Goal: Task Accomplishment & Management: Manage account settings

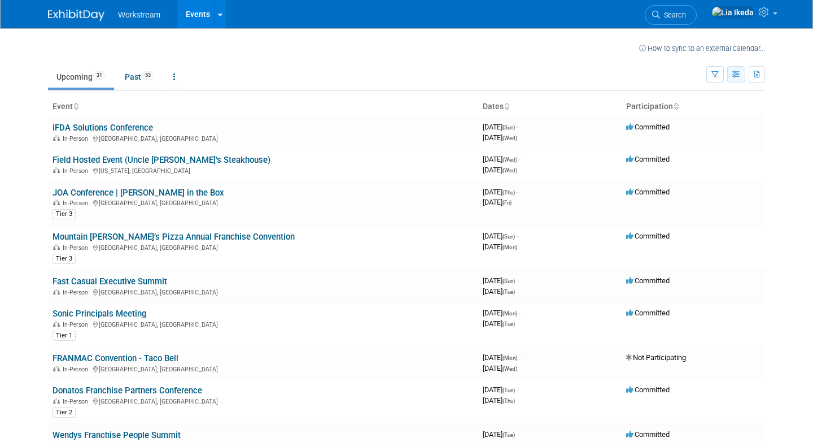
click at [399, 75] on icon "button" at bounding box center [736, 74] width 8 height 7
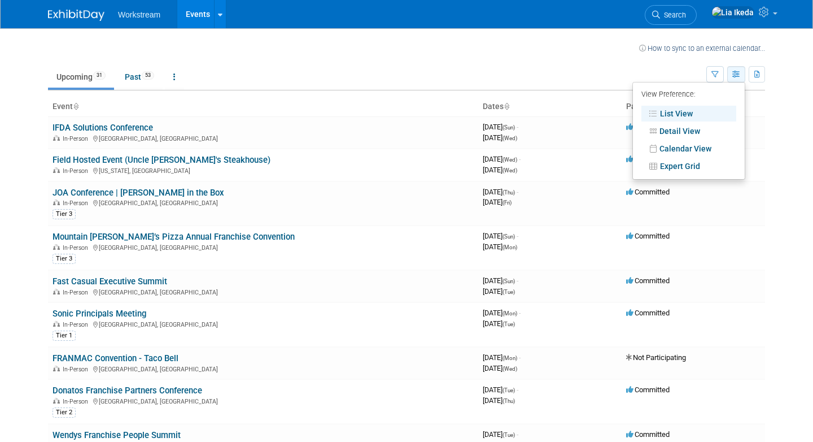
click at [399, 75] on icon "button" at bounding box center [736, 74] width 8 height 7
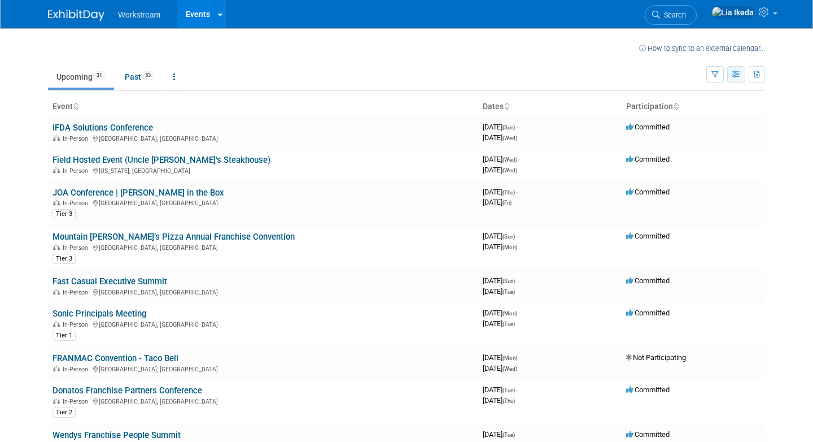
click at [399, 75] on icon "button" at bounding box center [736, 74] width 8 height 7
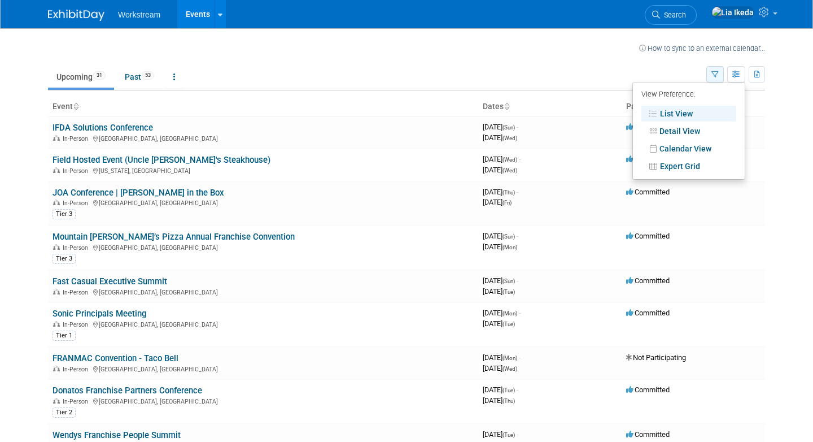
click at [399, 73] on icon "button" at bounding box center [714, 74] width 7 height 7
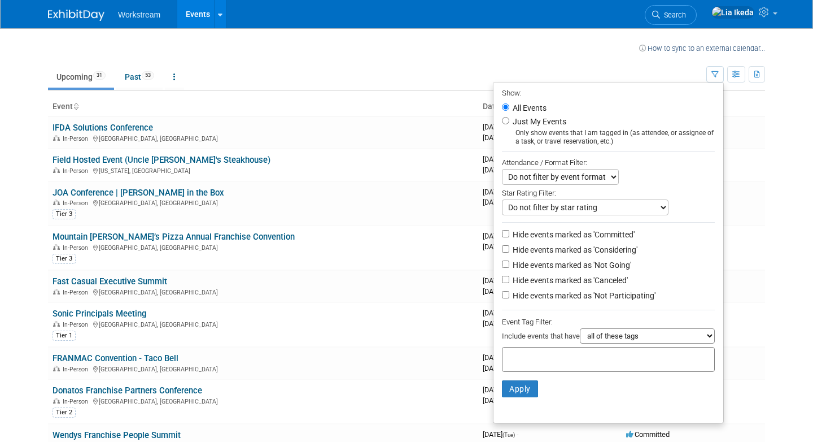
click at [399, 248] on label "Hide events marked as 'Considering'" at bounding box center [573, 249] width 127 height 11
click at [399, 248] on input "Hide events marked as 'Considering'" at bounding box center [505, 248] width 7 height 7
checkbox input "true"
click at [399, 265] on label "Hide events marked as 'Not Going'" at bounding box center [570, 264] width 121 height 11
click at [399, 265] on input "Hide events marked as 'Not Going'" at bounding box center [505, 263] width 7 height 7
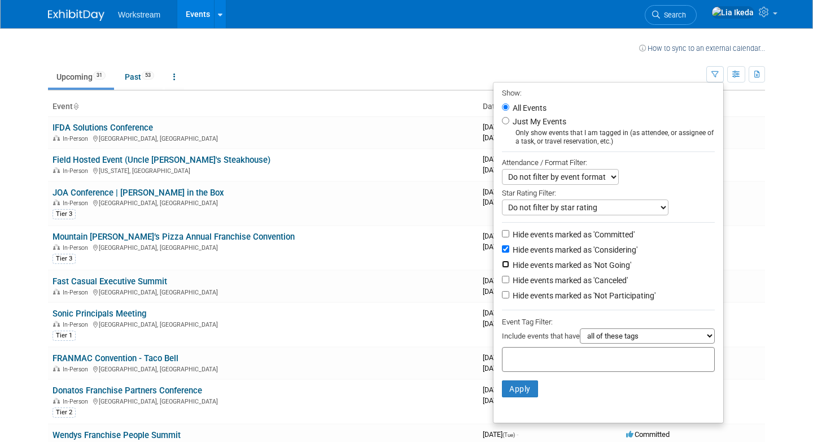
checkbox input "true"
click at [399, 281] on label "Hide events marked as 'Canceled'" at bounding box center [568, 279] width 117 height 11
click at [399, 281] on input "Hide events marked as 'Canceled'" at bounding box center [505, 279] width 7 height 7
checkbox input "true"
click at [399, 298] on label "Hide events marked as 'Not Participating'" at bounding box center [582, 295] width 145 height 11
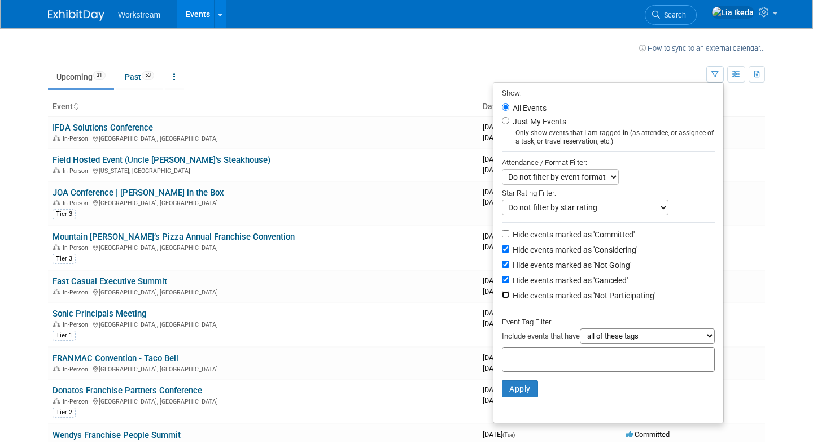
click at [399, 298] on input "Hide events marked as 'Not Participating'" at bounding box center [505, 294] width 7 height 7
checkbox input "true"
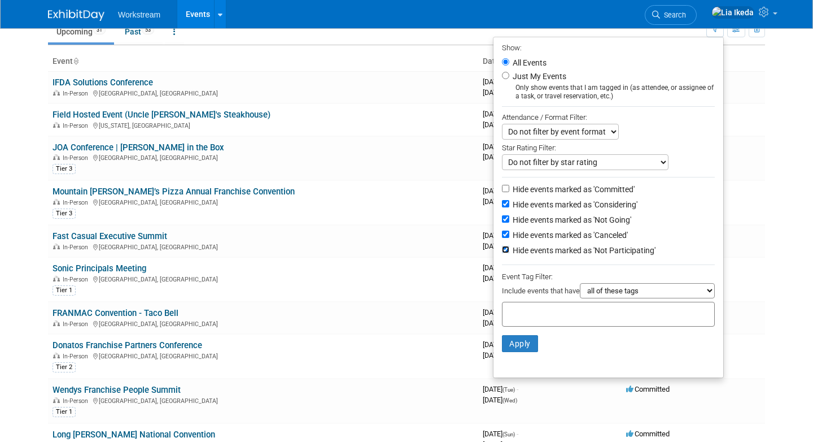
scroll to position [44, 0]
click at [399, 343] on button "Apply" at bounding box center [520, 344] width 36 height 17
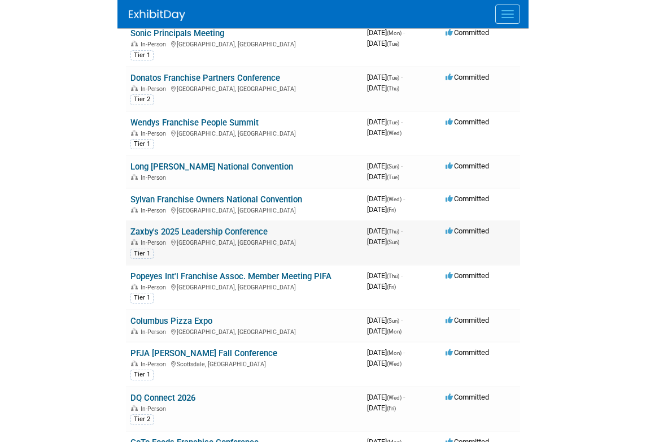
scroll to position [282, 0]
